Goal: Information Seeking & Learning: Learn about a topic

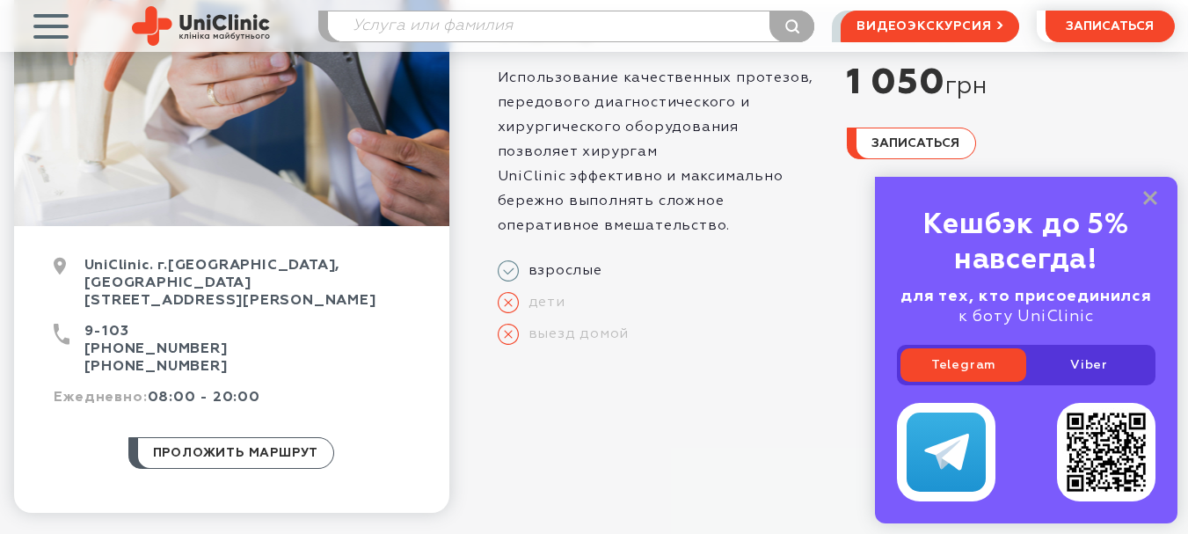
scroll to position [310, 0]
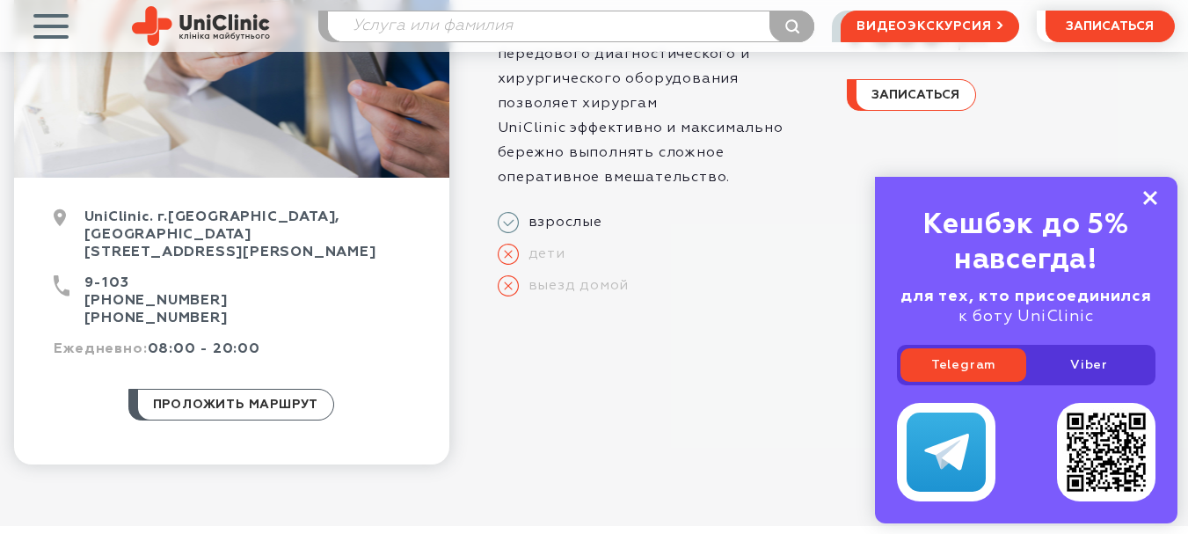
click at [1150, 199] on rect at bounding box center [1151, 198] width 14 height 14
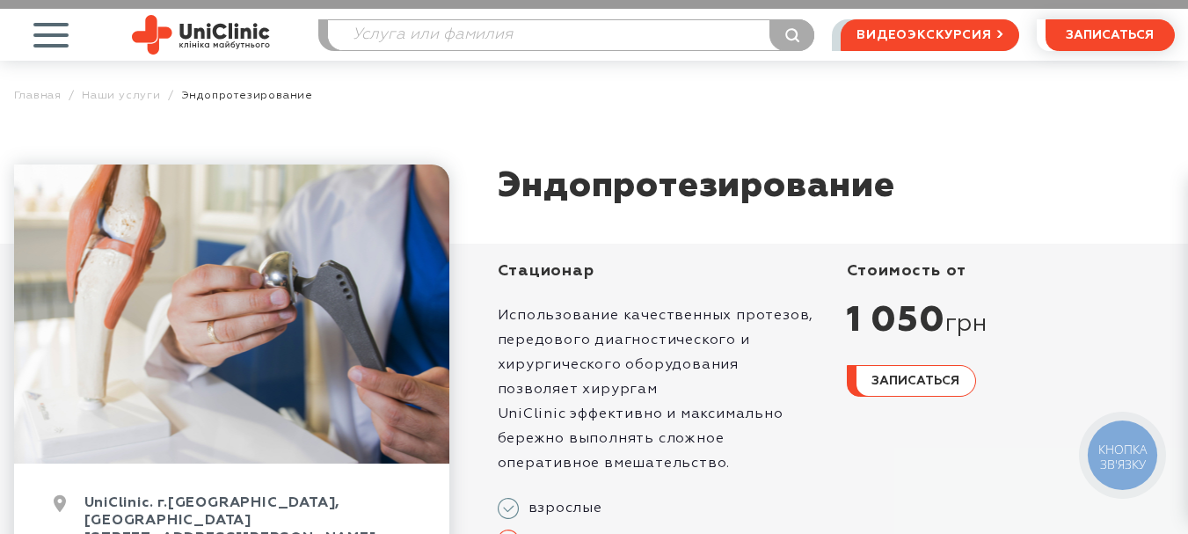
scroll to position [0, 0]
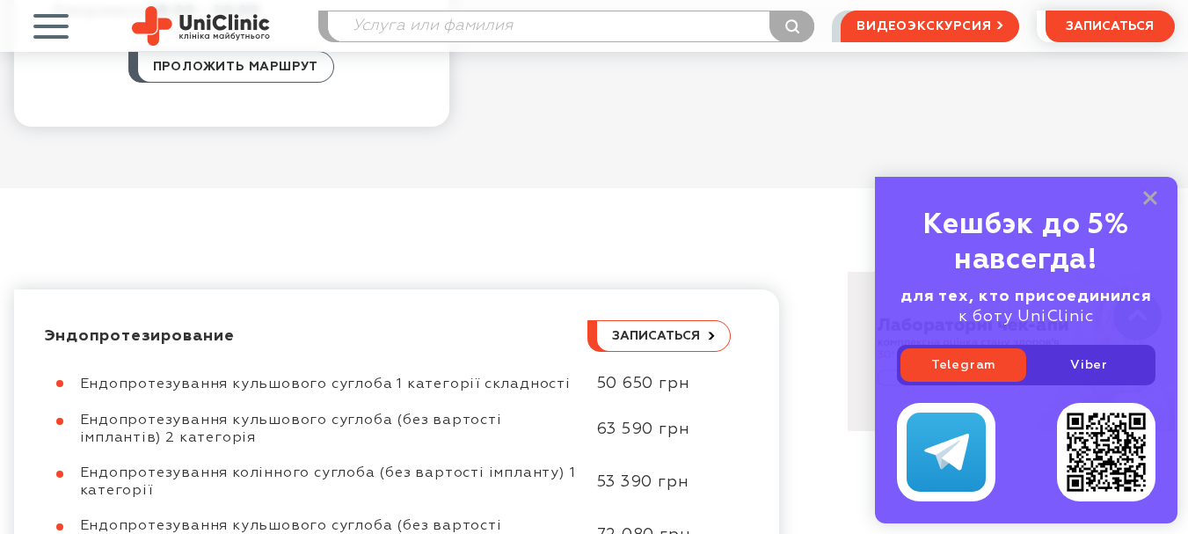
scroll to position [667, 0]
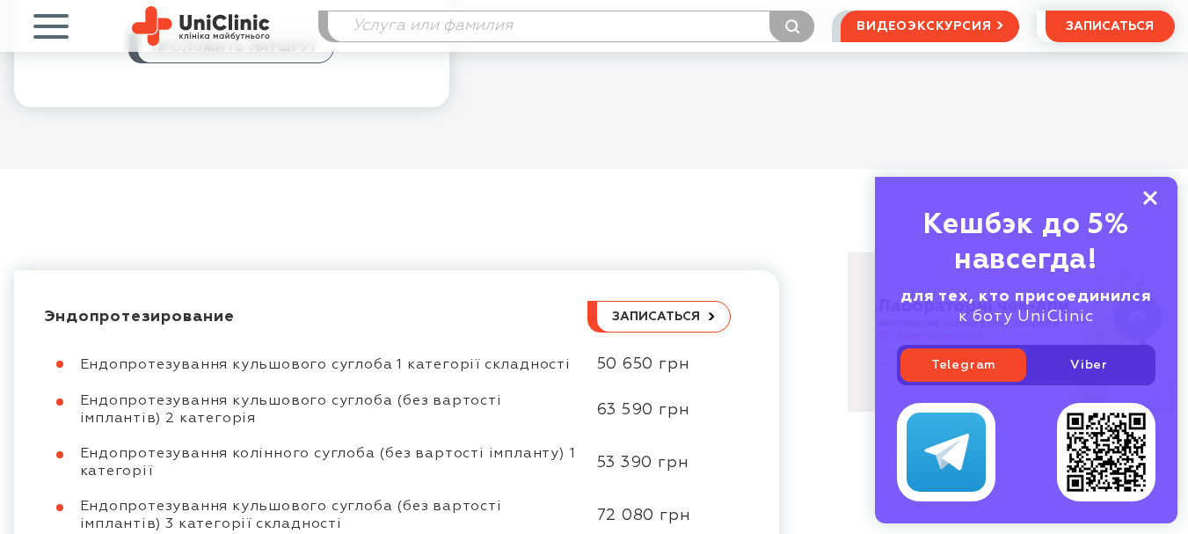
click at [1149, 195] on rect at bounding box center [1151, 198] width 14 height 14
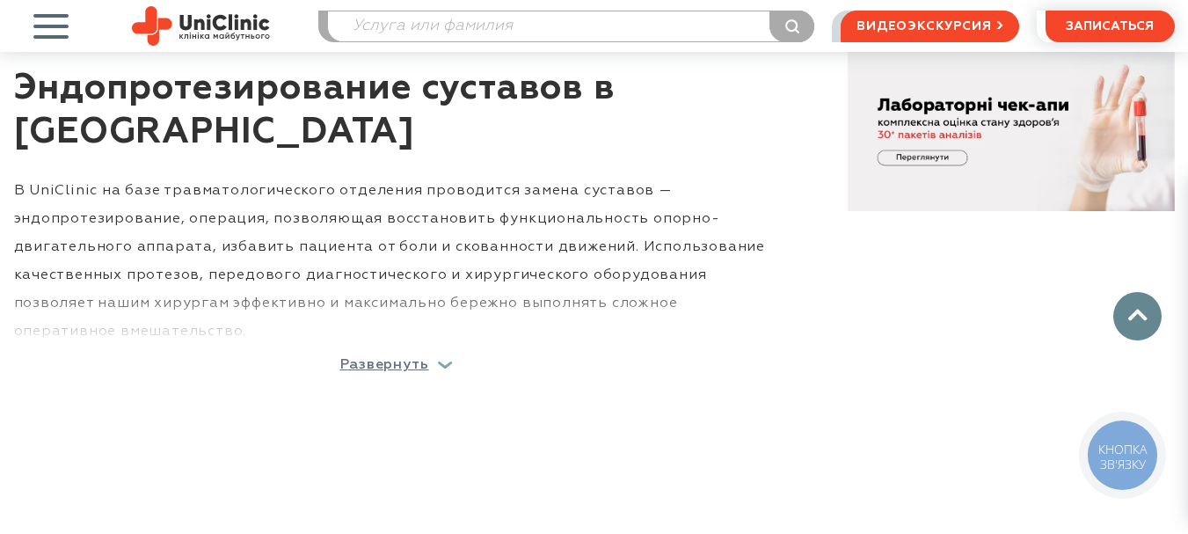
scroll to position [1466, 0]
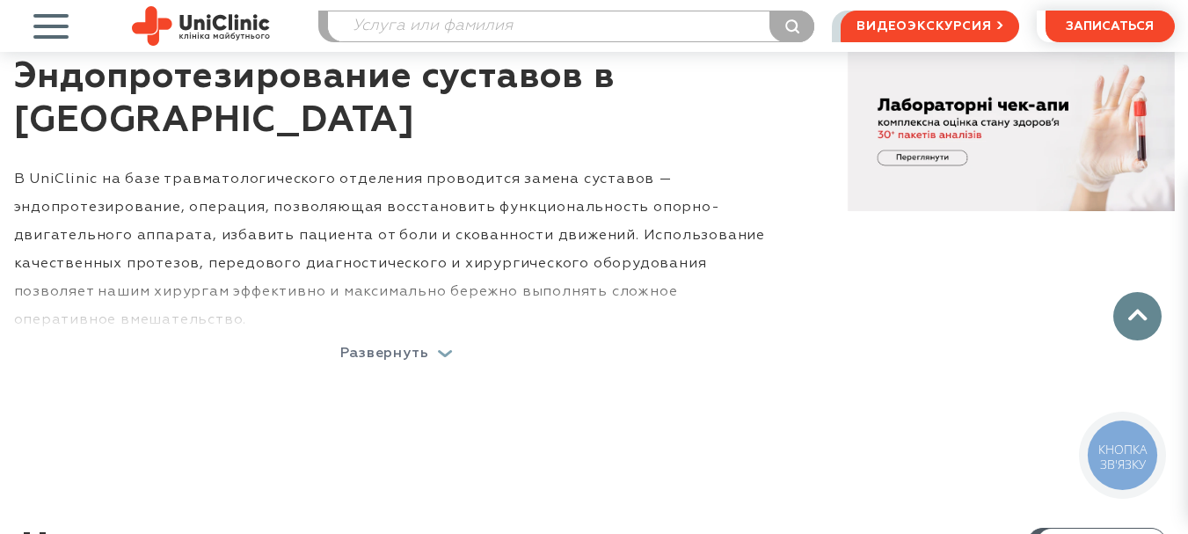
click at [422, 347] on p "Развернуть" at bounding box center [384, 354] width 89 height 14
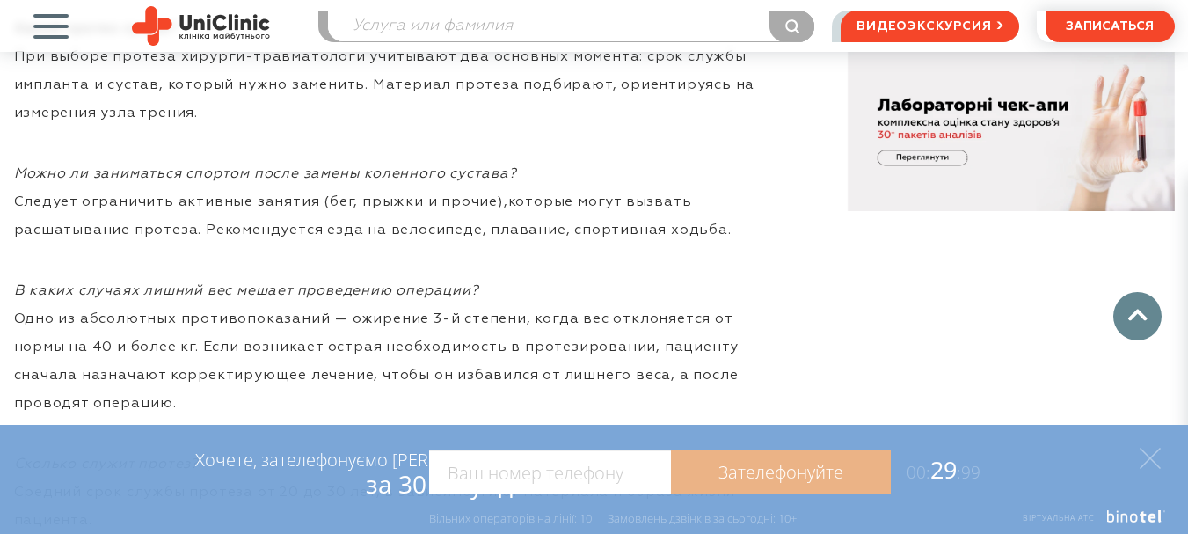
scroll to position [4427, 0]
